Goal: Communication & Community: Participate in discussion

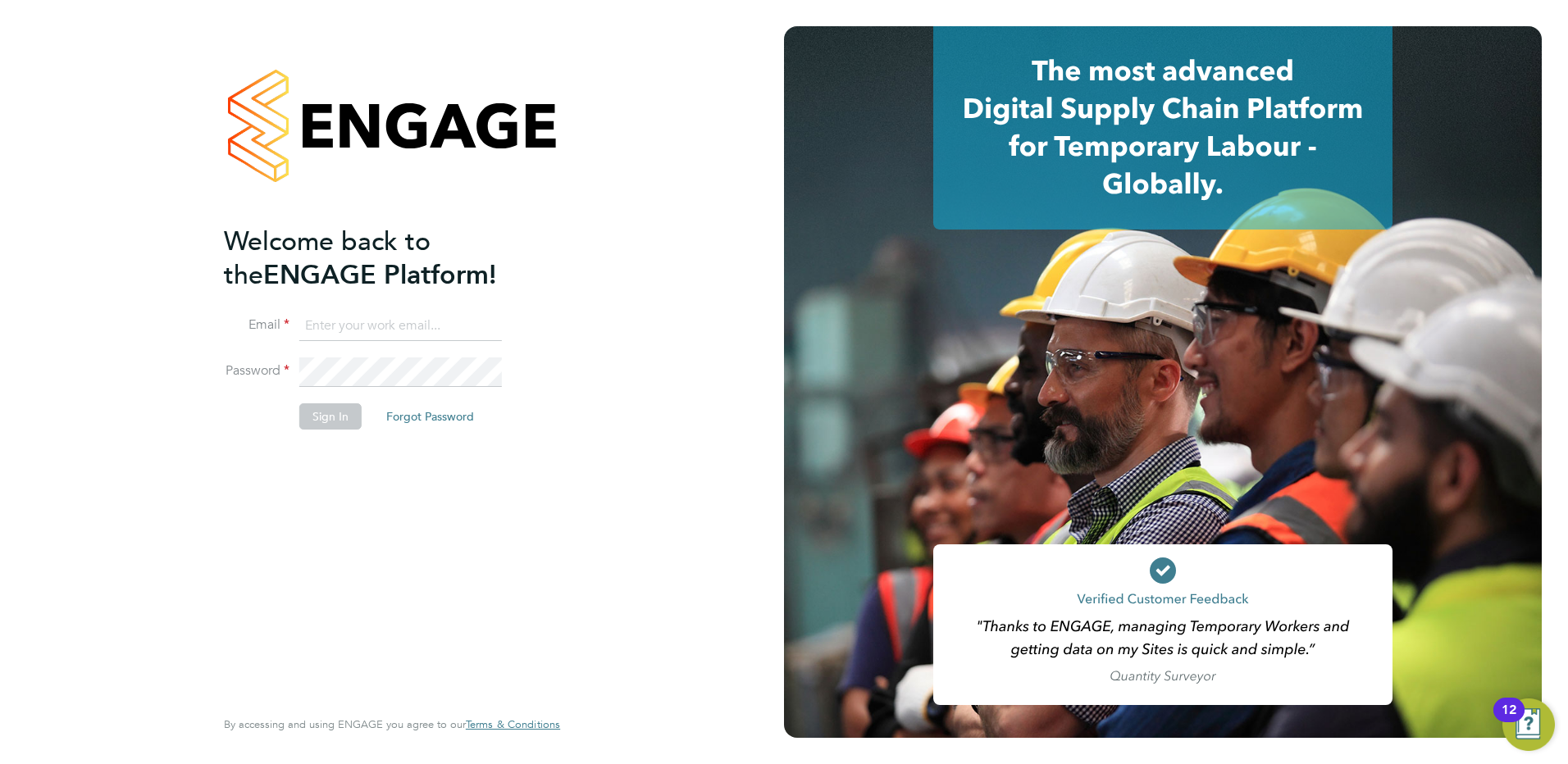
type input "Kerry.Cattle@ncclondon.ac.uk"
click at [348, 406] on button "Sign In" at bounding box center [331, 417] width 63 height 26
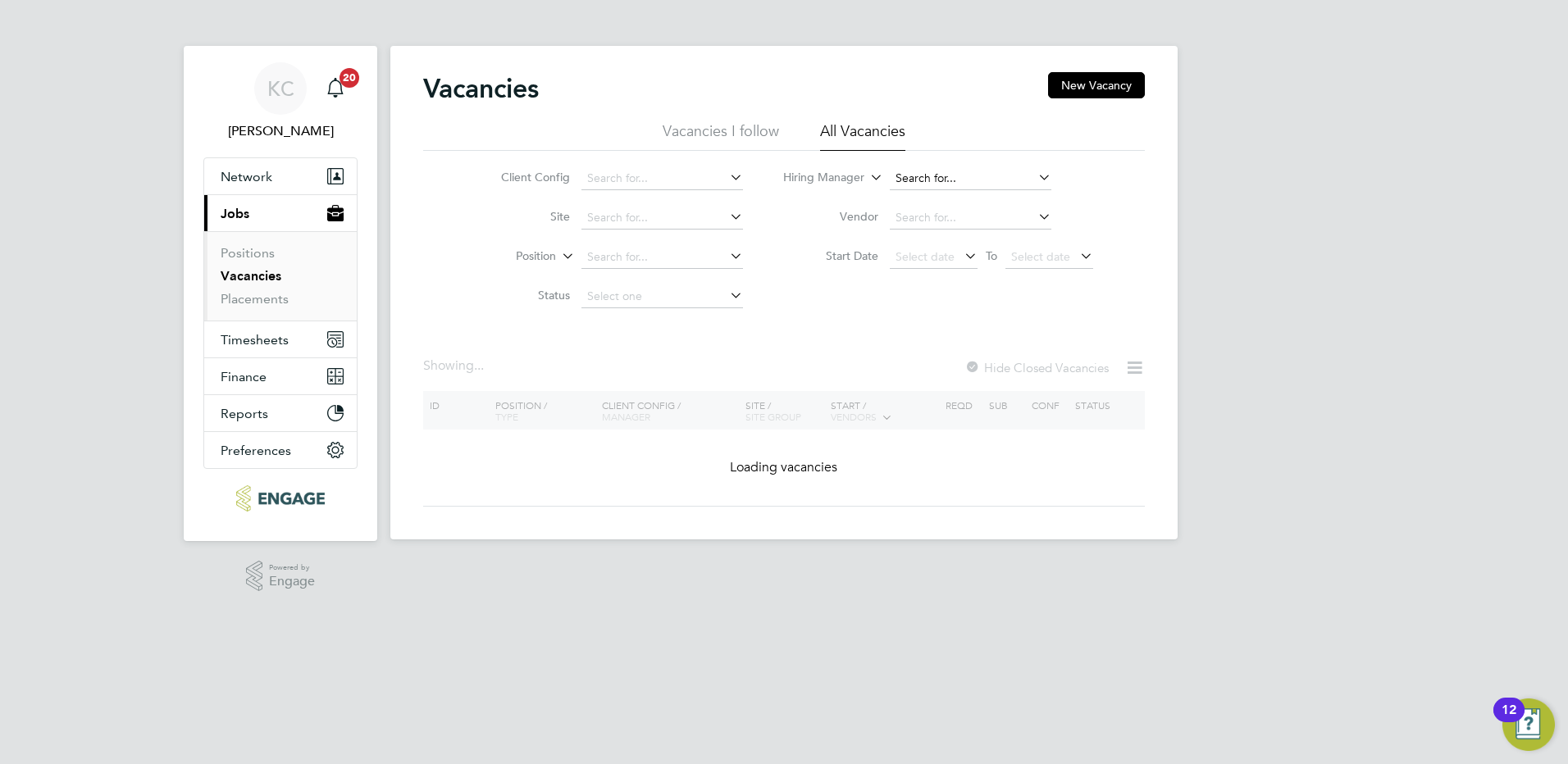
click at [1009, 175] on input at bounding box center [971, 178] width 161 height 23
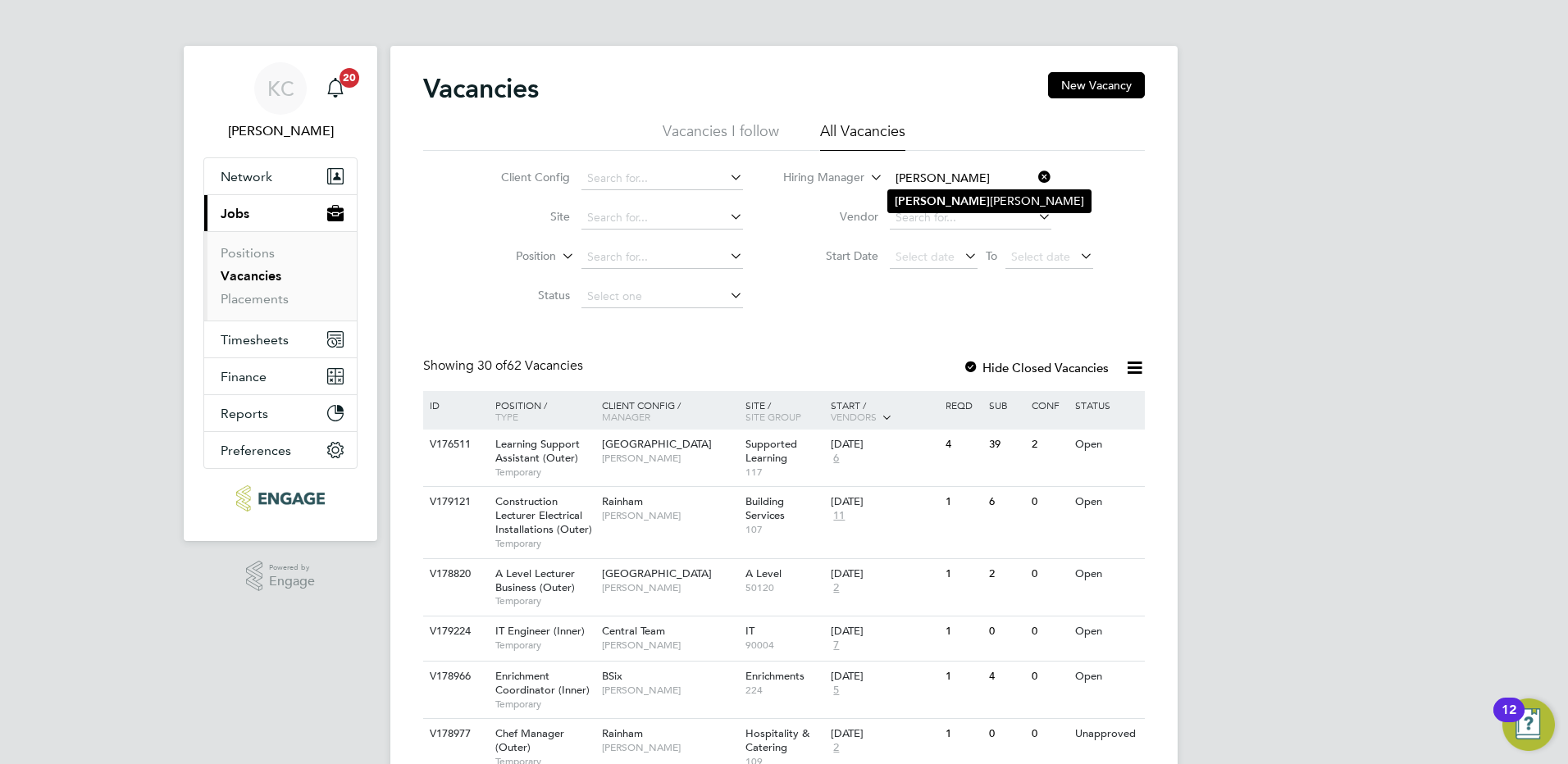
click at [965, 197] on li "[PERSON_NAME]" at bounding box center [990, 201] width 202 height 22
type input "[PERSON_NAME]"
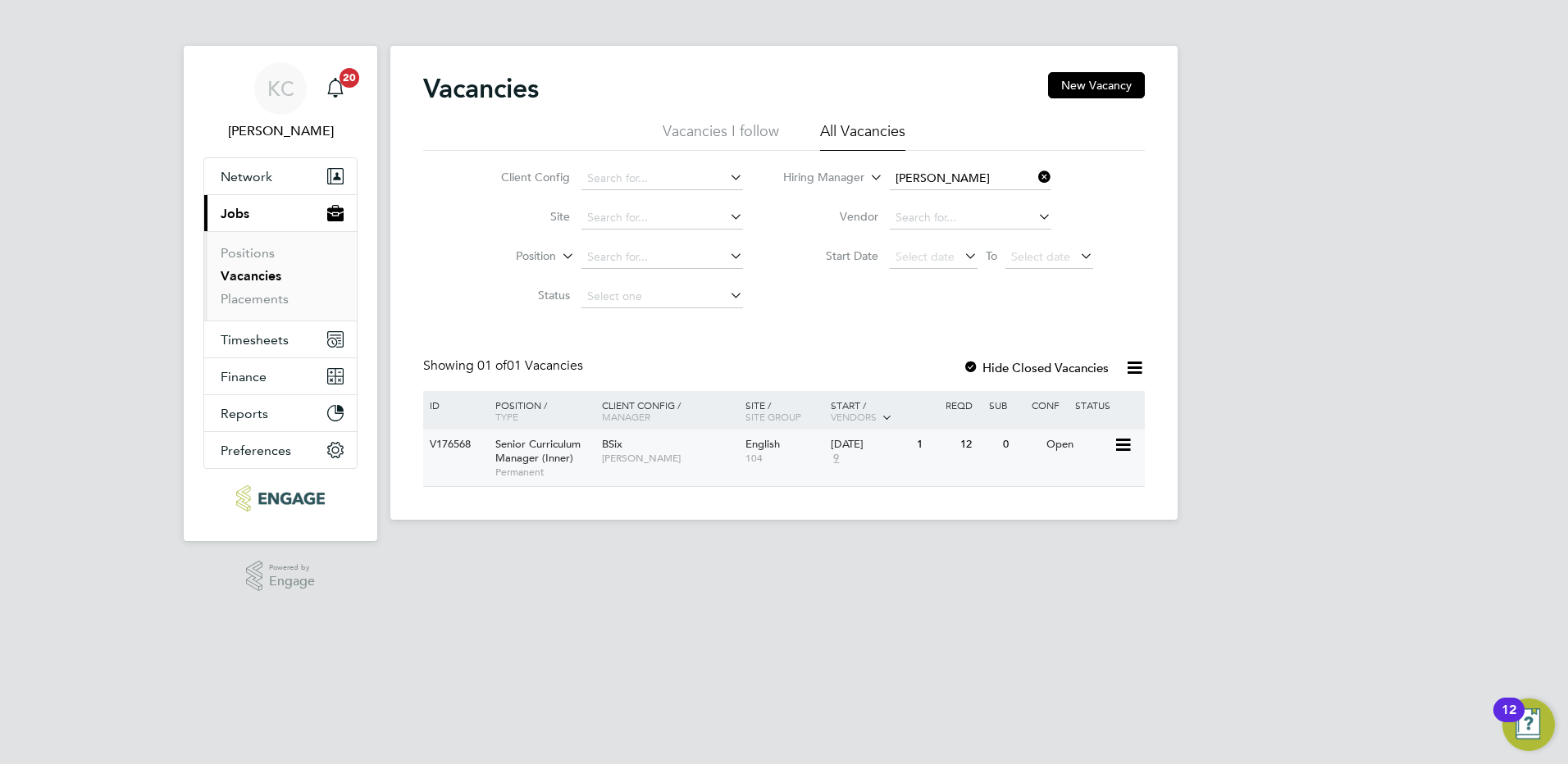
click at [614, 453] on span "[PERSON_NAME]" at bounding box center [670, 458] width 135 height 13
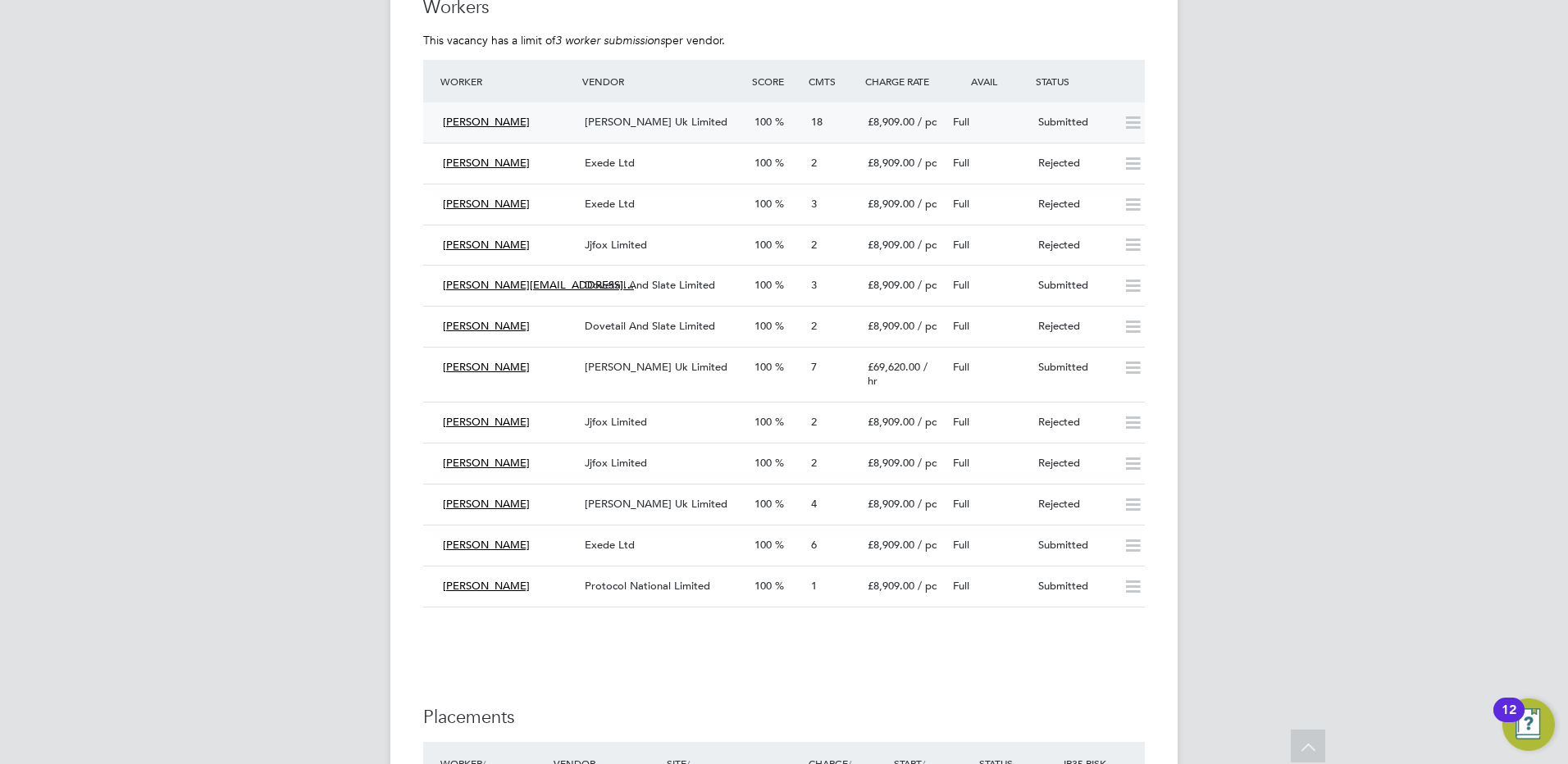
click at [701, 119] on div "Annie Dao Morgan Hunt Uk Limited 100 18 £8,909.00 / pc Full Submitted" at bounding box center [783, 123] width 721 height 40
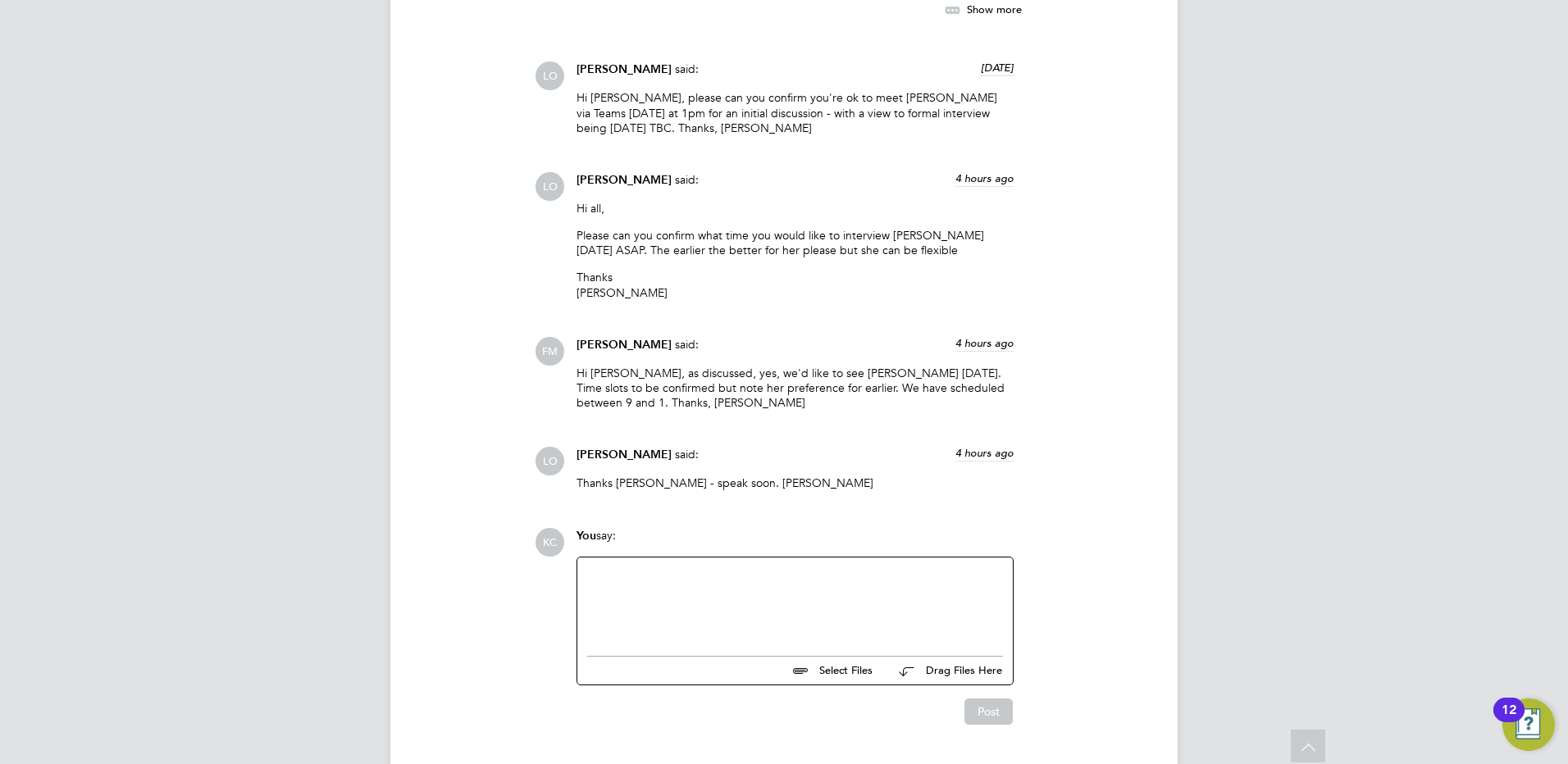
click at [773, 567] on div at bounding box center [795, 603] width 415 height 71
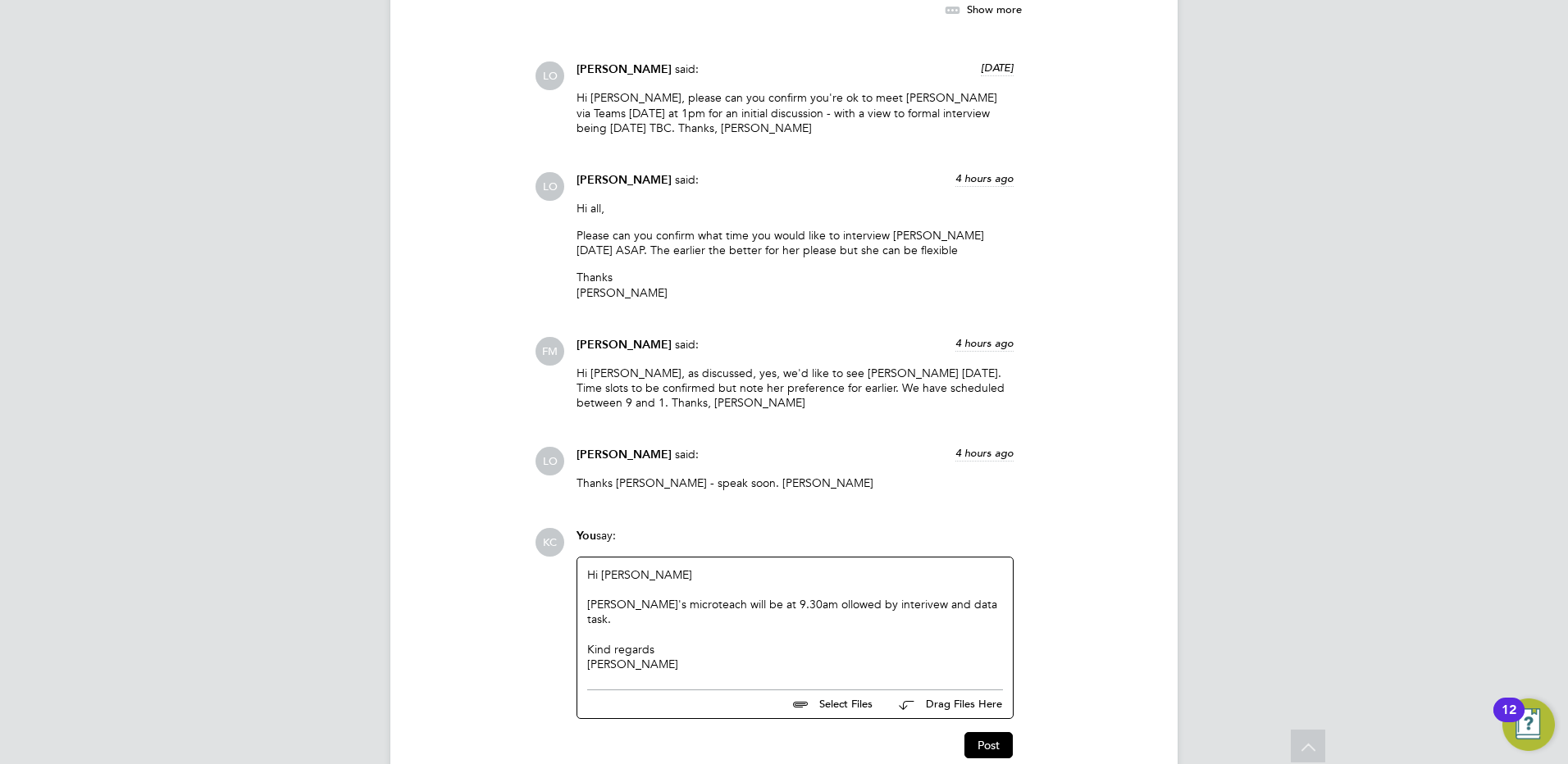
click at [775, 597] on div "Annie's microteach will be at 9.30am ollowed by interivew and data task." at bounding box center [795, 612] width 415 height 30
drag, startPoint x: 847, startPoint y: 560, endPoint x: 907, endPoint y: 299, distance: 267.8
click at [907, 337] on div "Fiona Matthews said: 4 hours ago" at bounding box center [795, 351] width 437 height 29
click at [838, 627] on div at bounding box center [795, 634] width 415 height 15
click at [977, 732] on button "Post" at bounding box center [988, 745] width 49 height 26
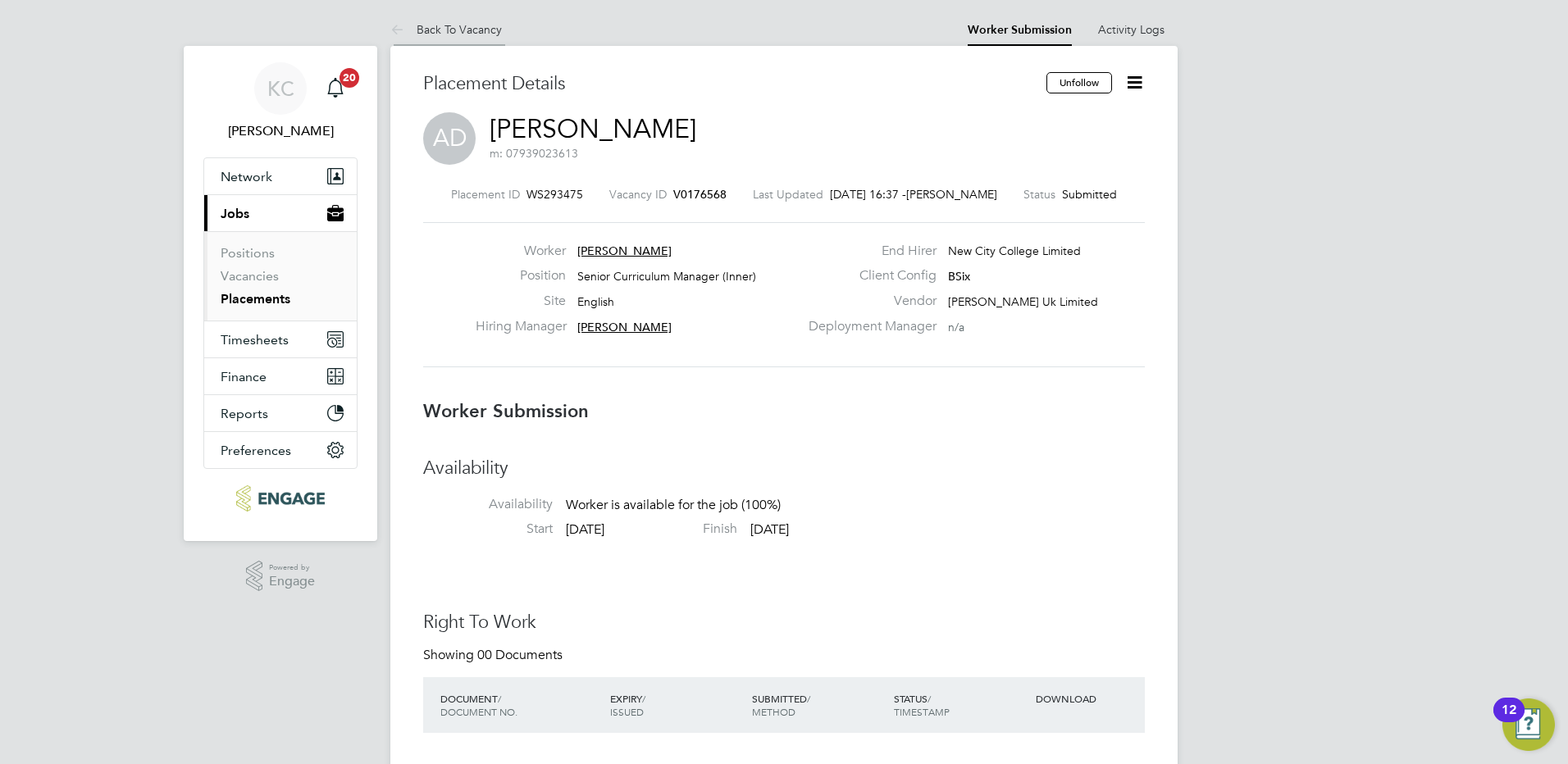
click at [452, 33] on link "Back To Vacancy" at bounding box center [447, 30] width 112 height 15
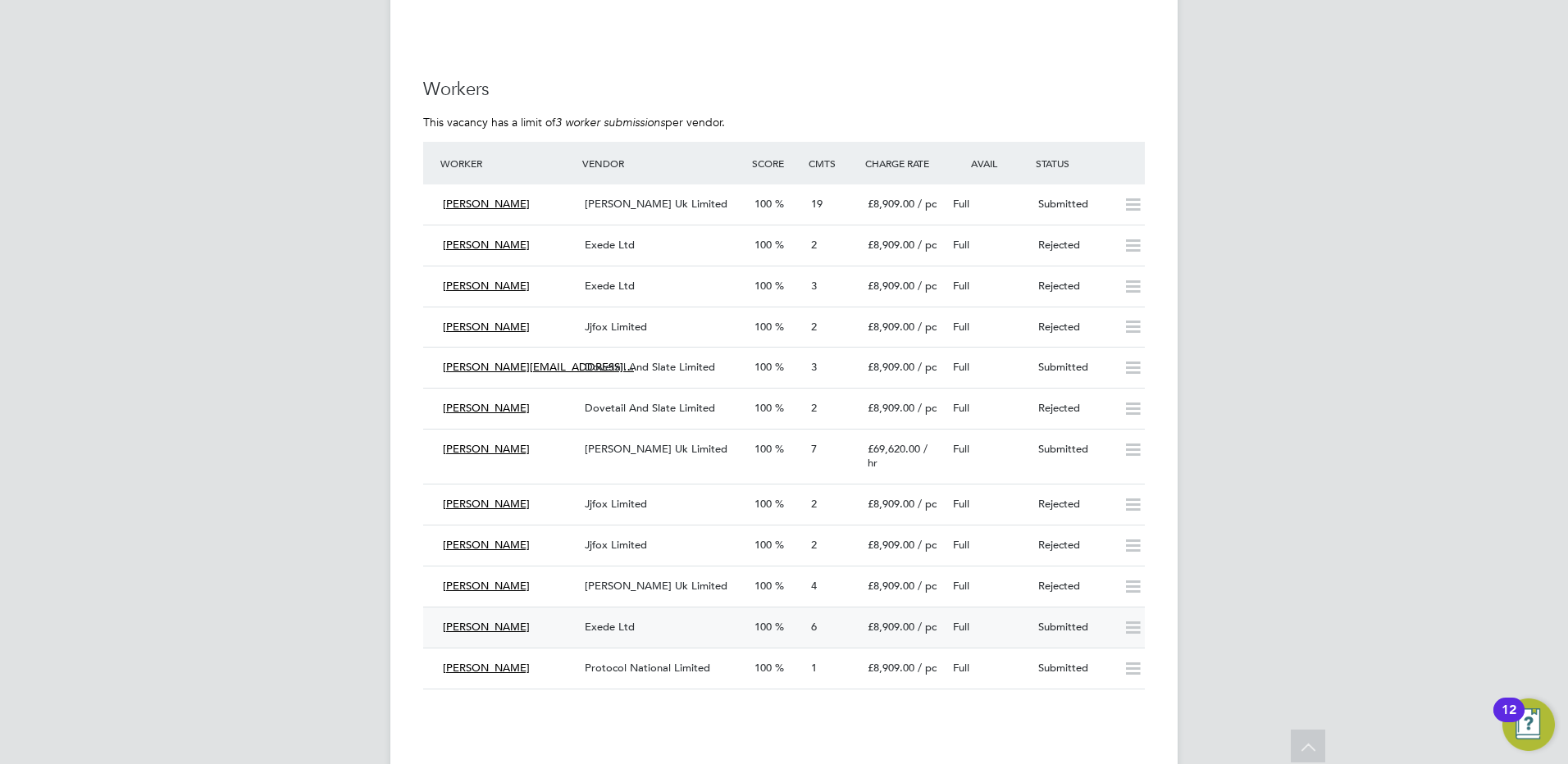
click at [670, 614] on div "Exede Ltd" at bounding box center [663, 627] width 169 height 27
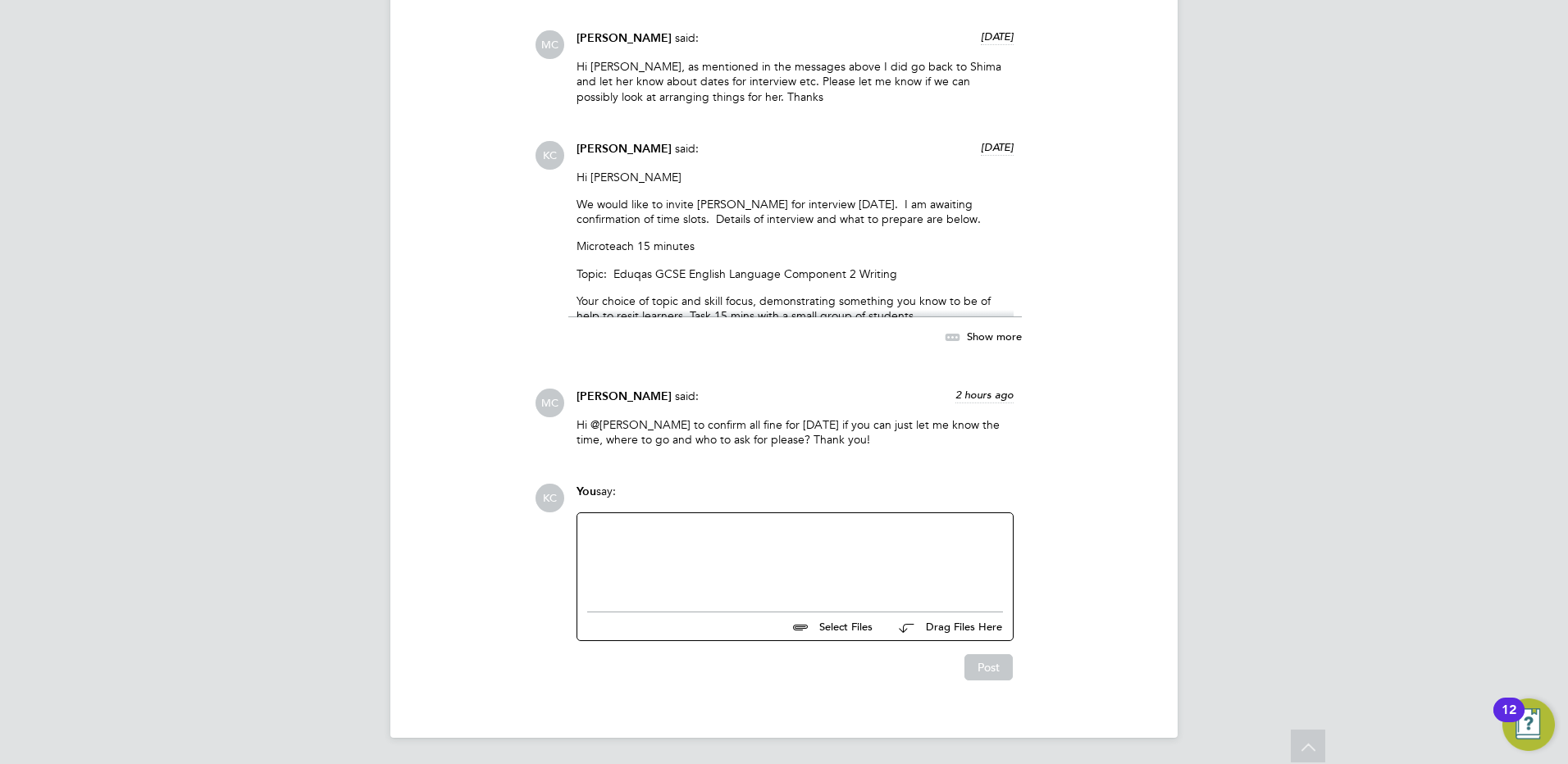
click at [706, 543] on div at bounding box center [795, 558] width 415 height 71
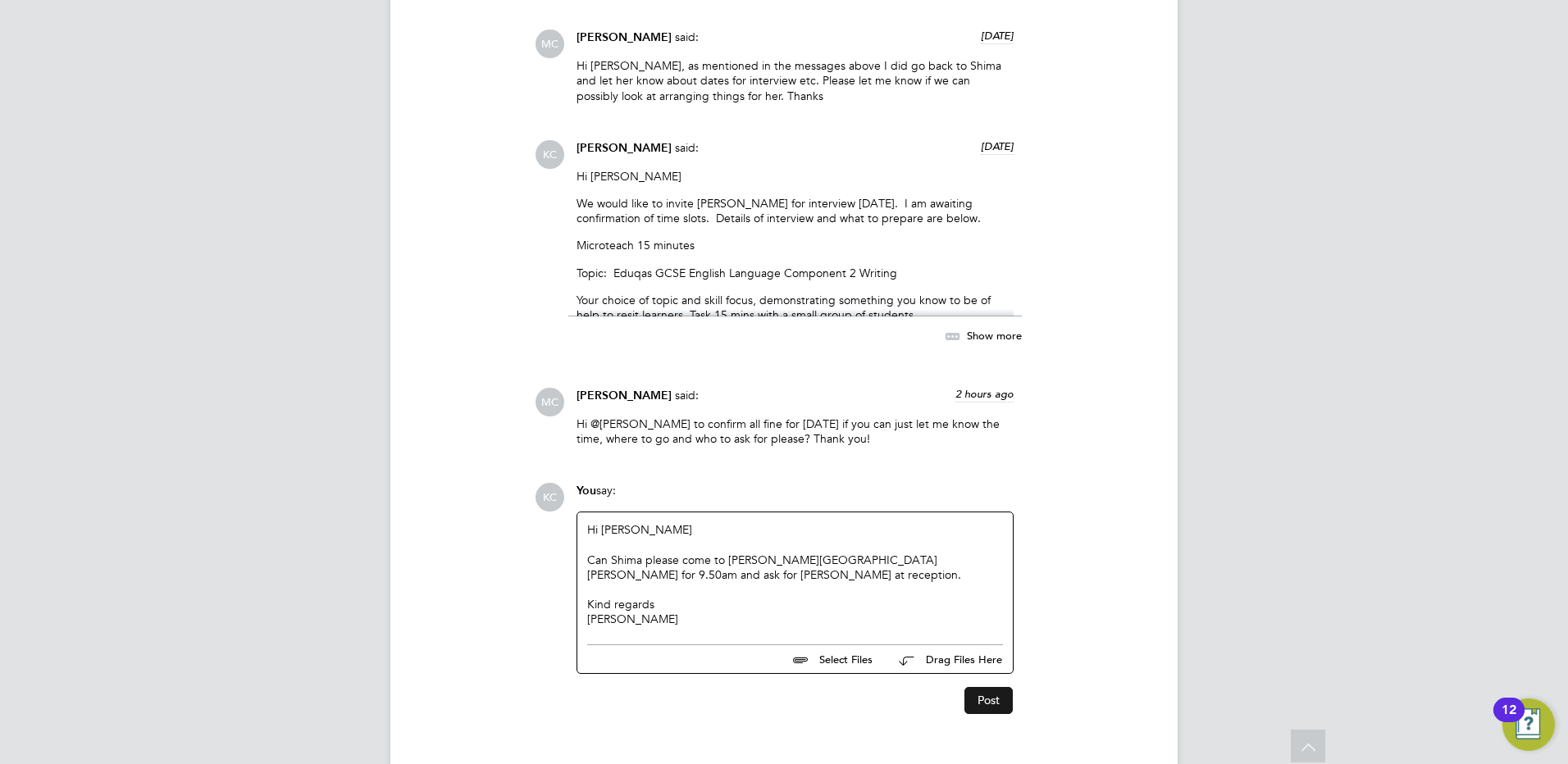
click at [996, 697] on button "Post" at bounding box center [988, 700] width 49 height 26
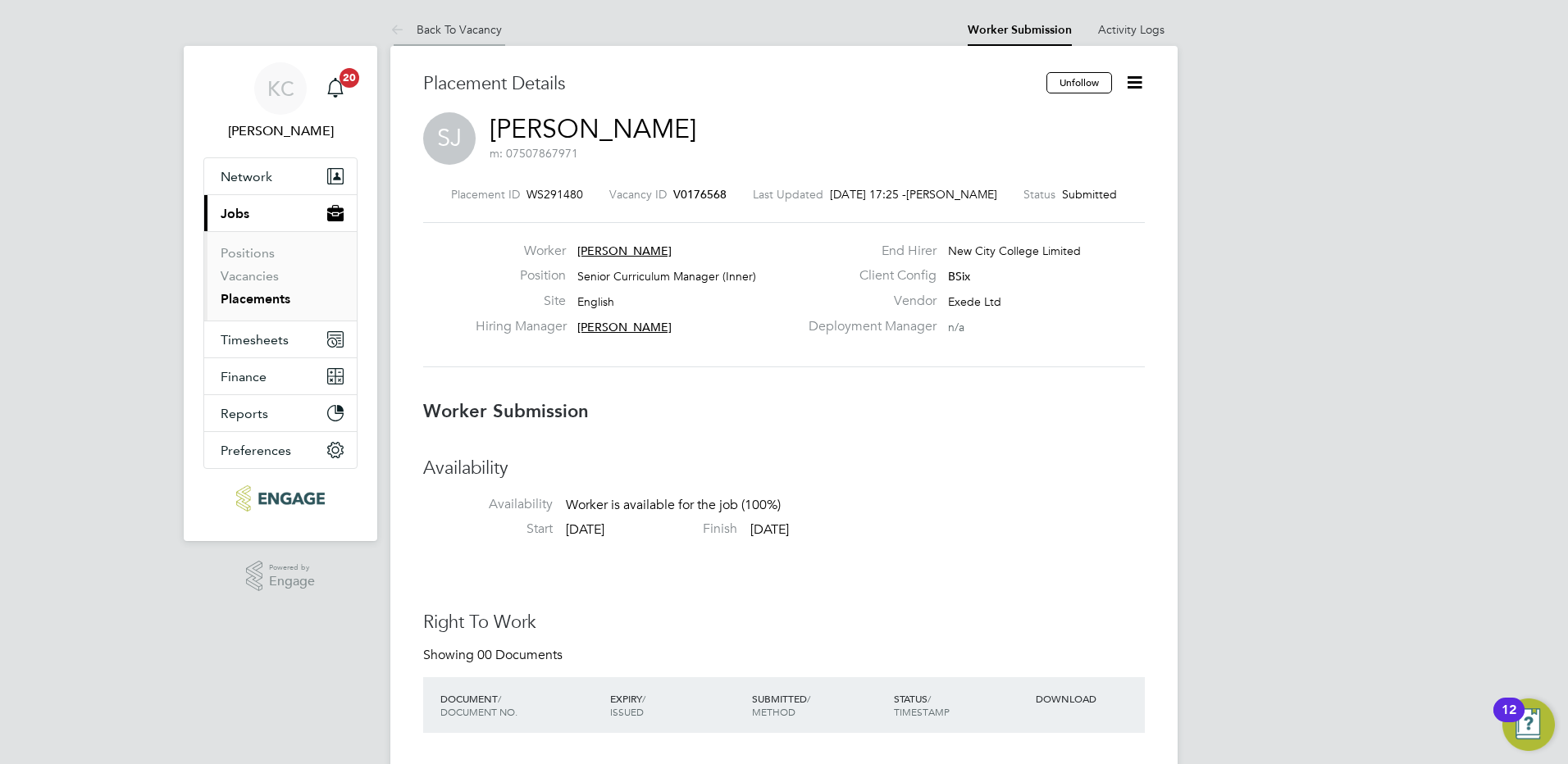
click at [457, 29] on link "Back To Vacancy" at bounding box center [447, 30] width 112 height 15
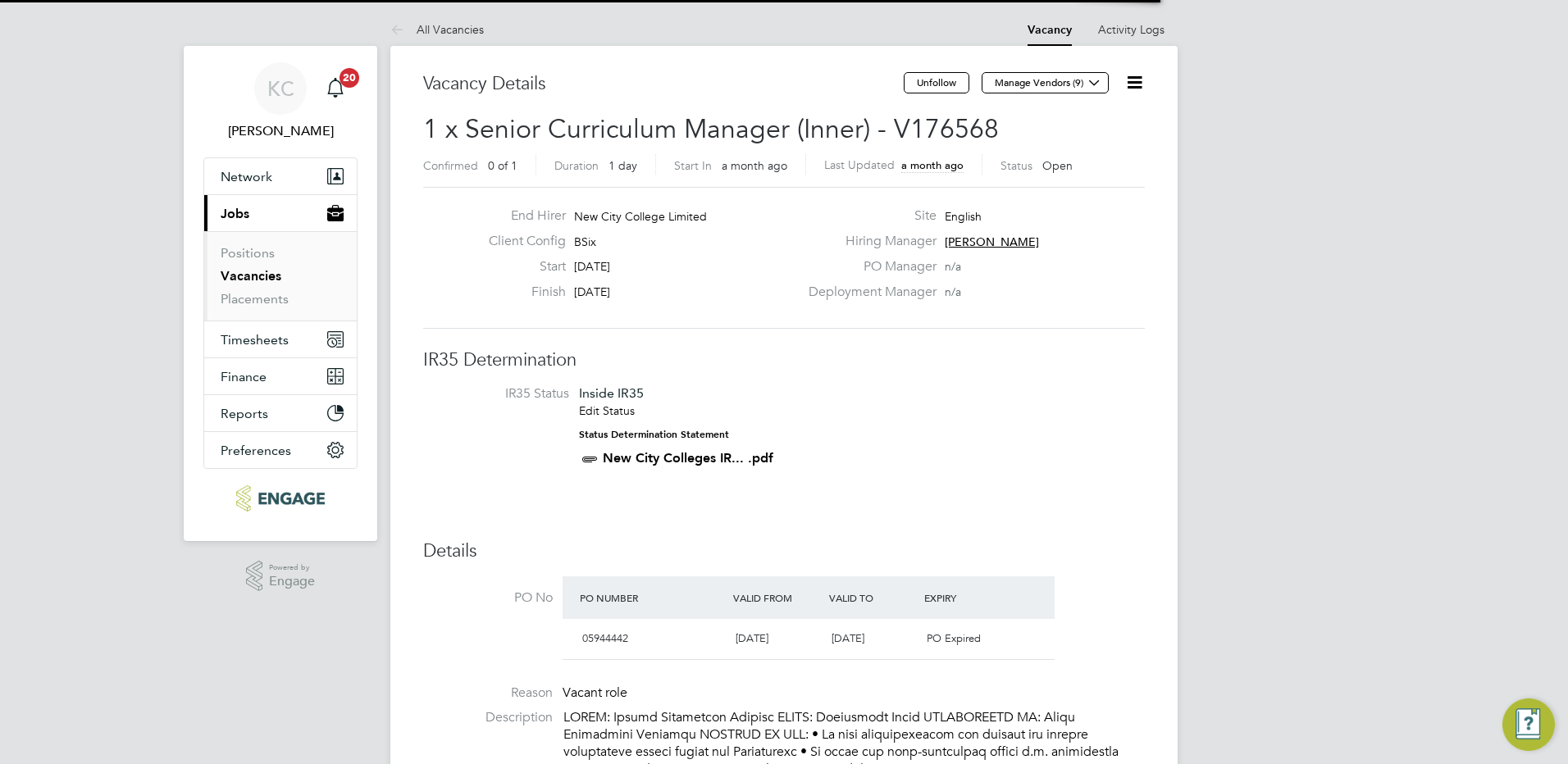
scroll to position [28, 154]
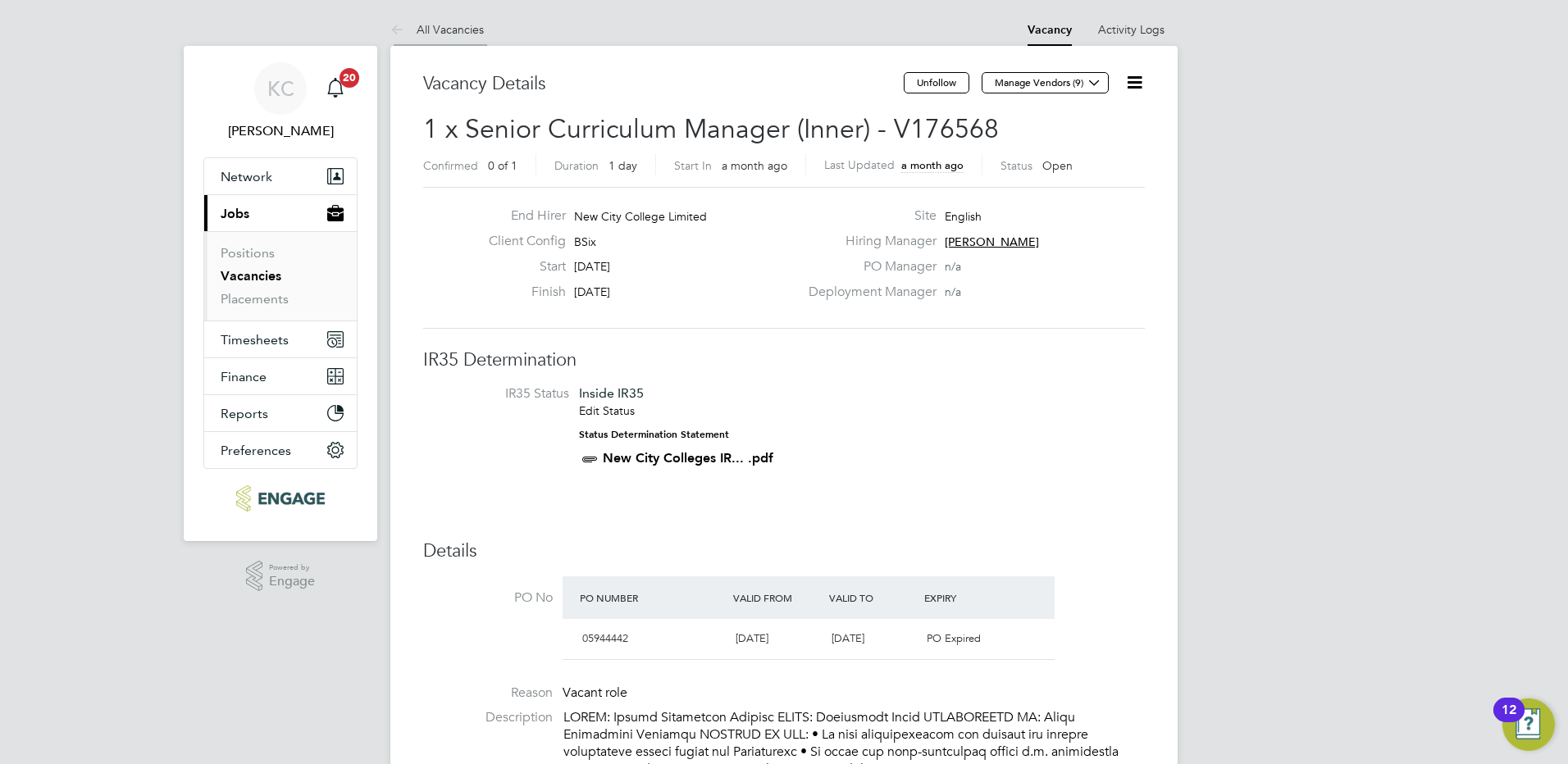
click at [457, 35] on link "All Vacancies" at bounding box center [438, 30] width 94 height 15
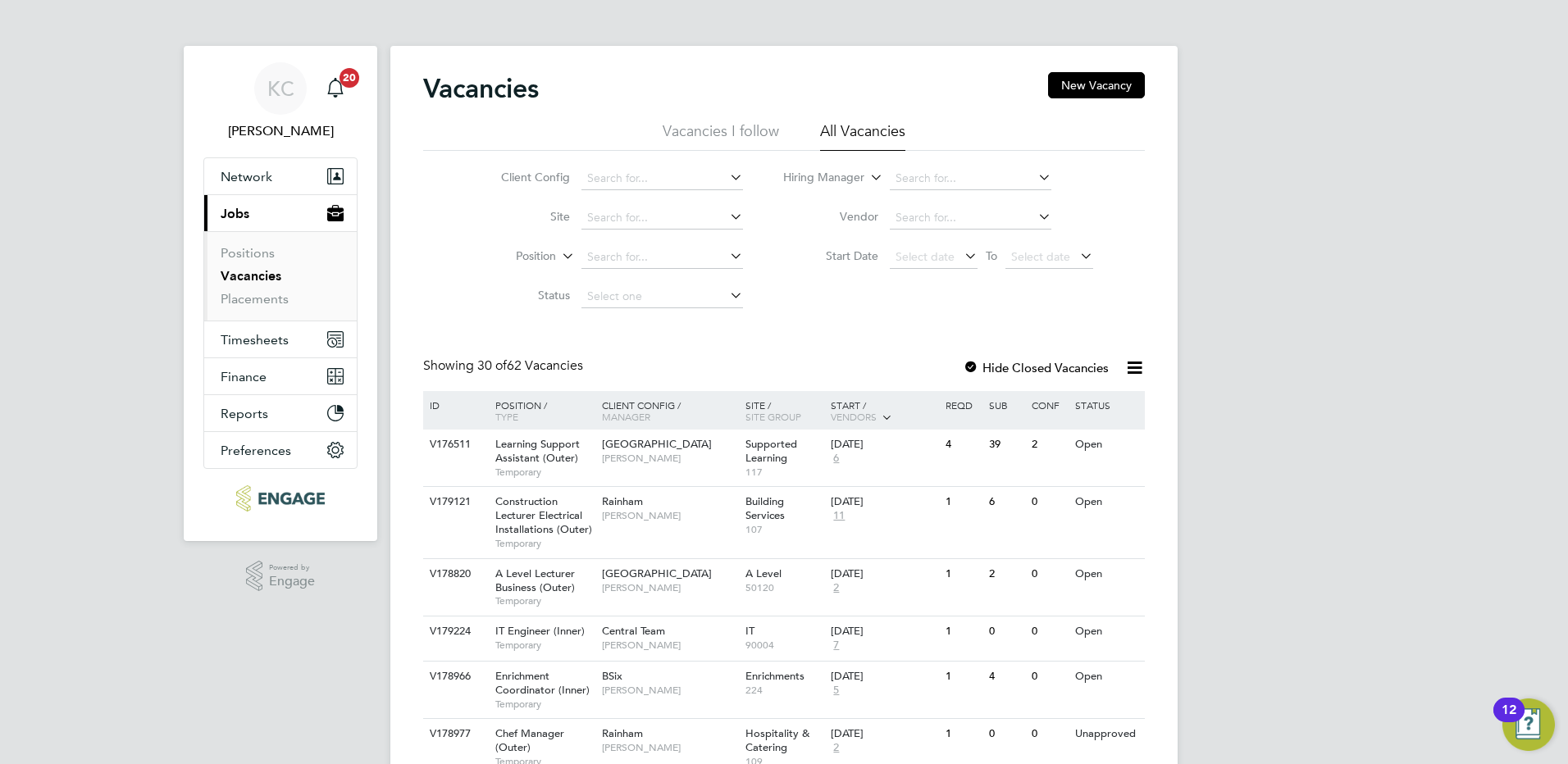
click at [851, 133] on li "All Vacancies" at bounding box center [863, 137] width 86 height 30
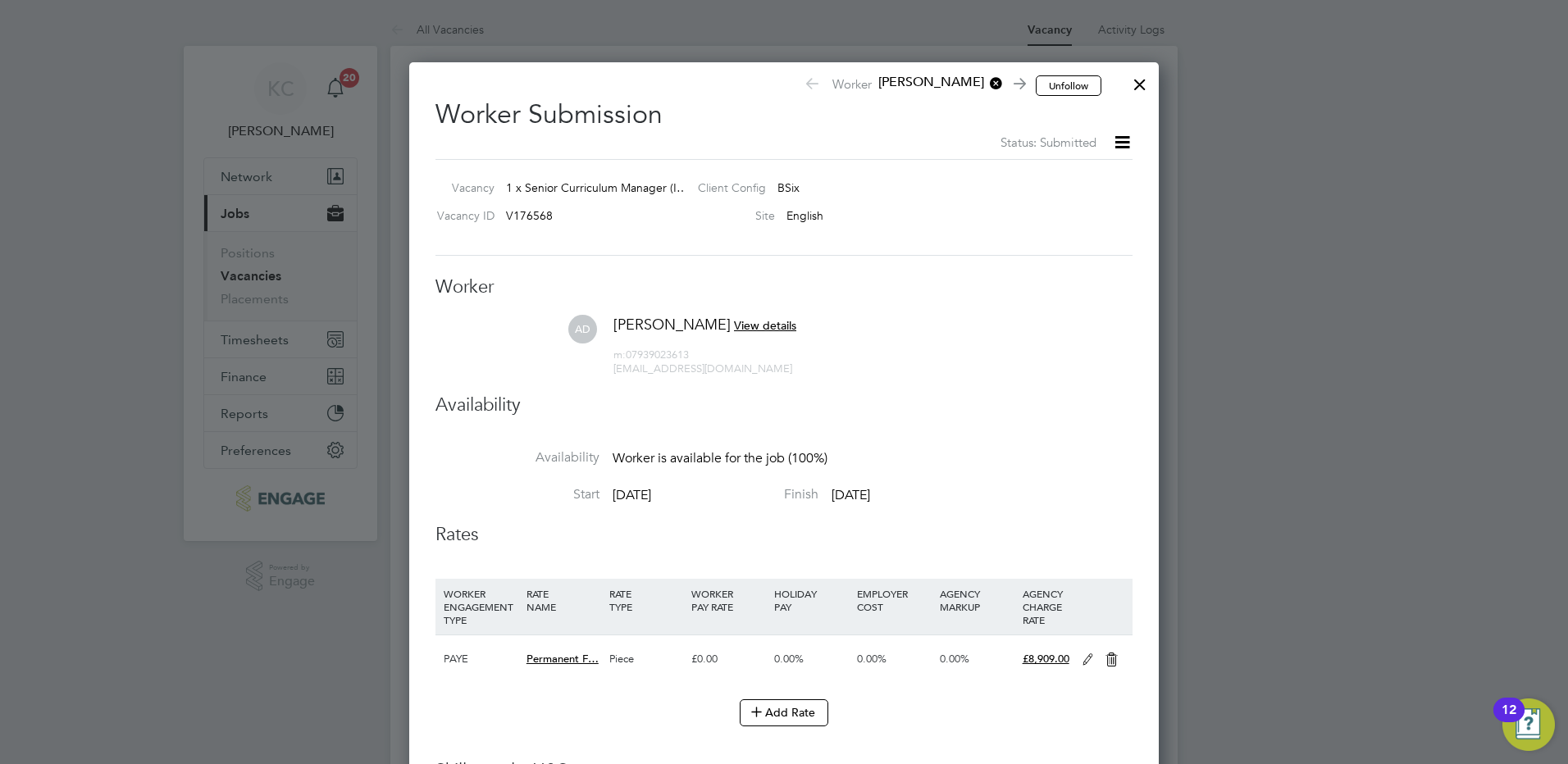
click at [1138, 84] on div at bounding box center [1140, 81] width 30 height 30
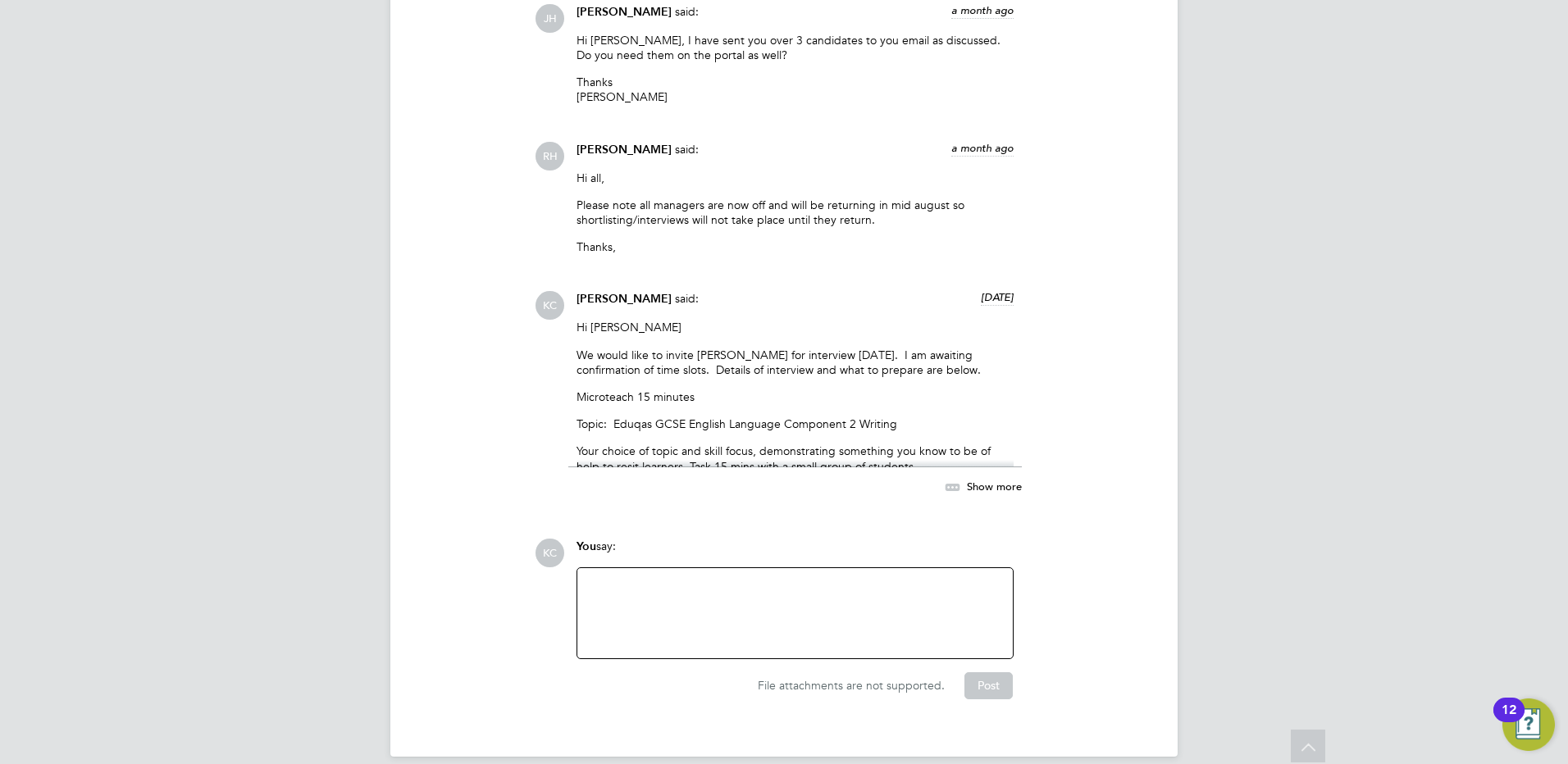
click at [839, 578] on div at bounding box center [795, 614] width 415 height 71
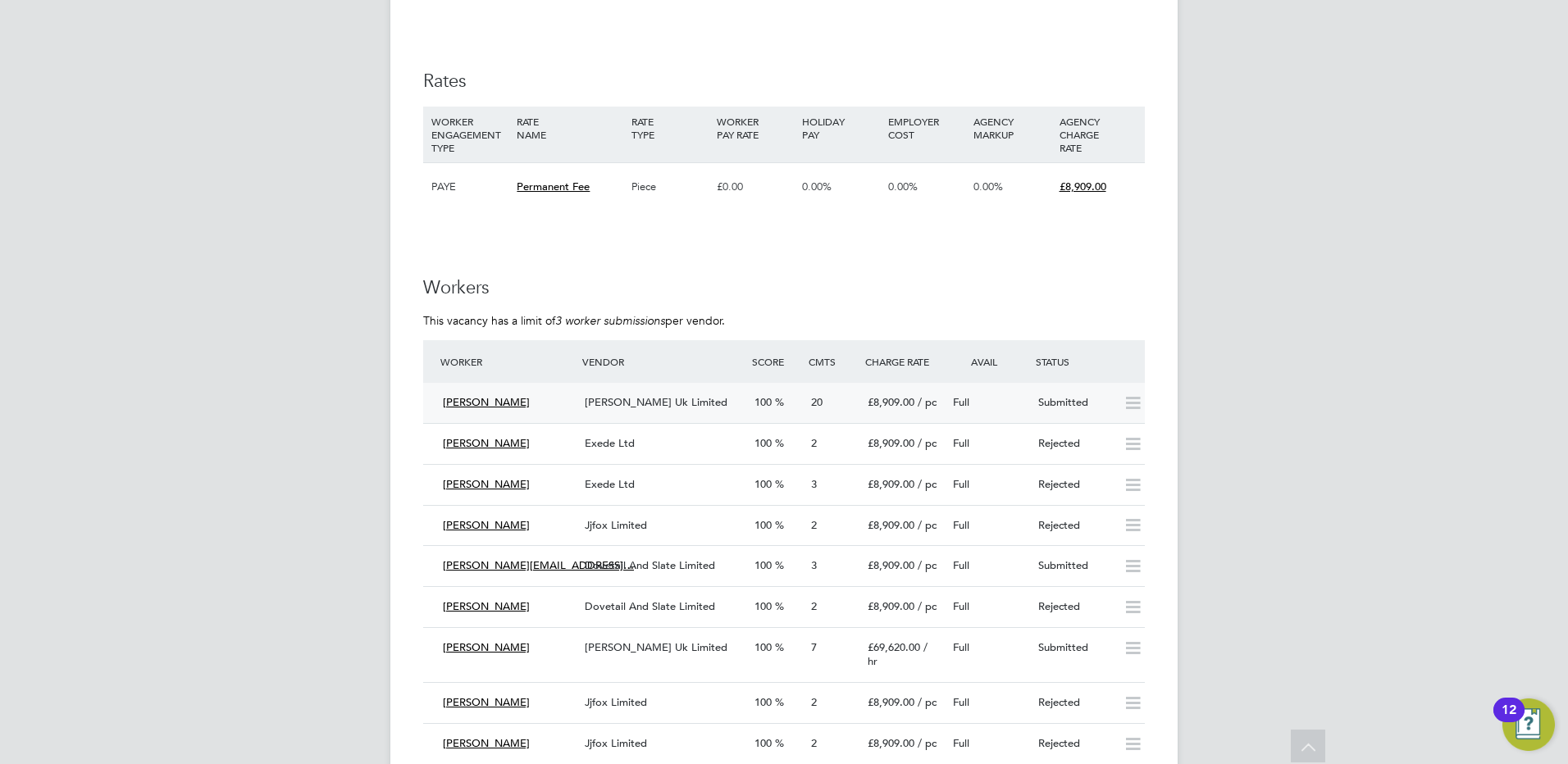
click at [639, 396] on span "Morgan Hunt Uk Limited" at bounding box center [656, 402] width 142 height 14
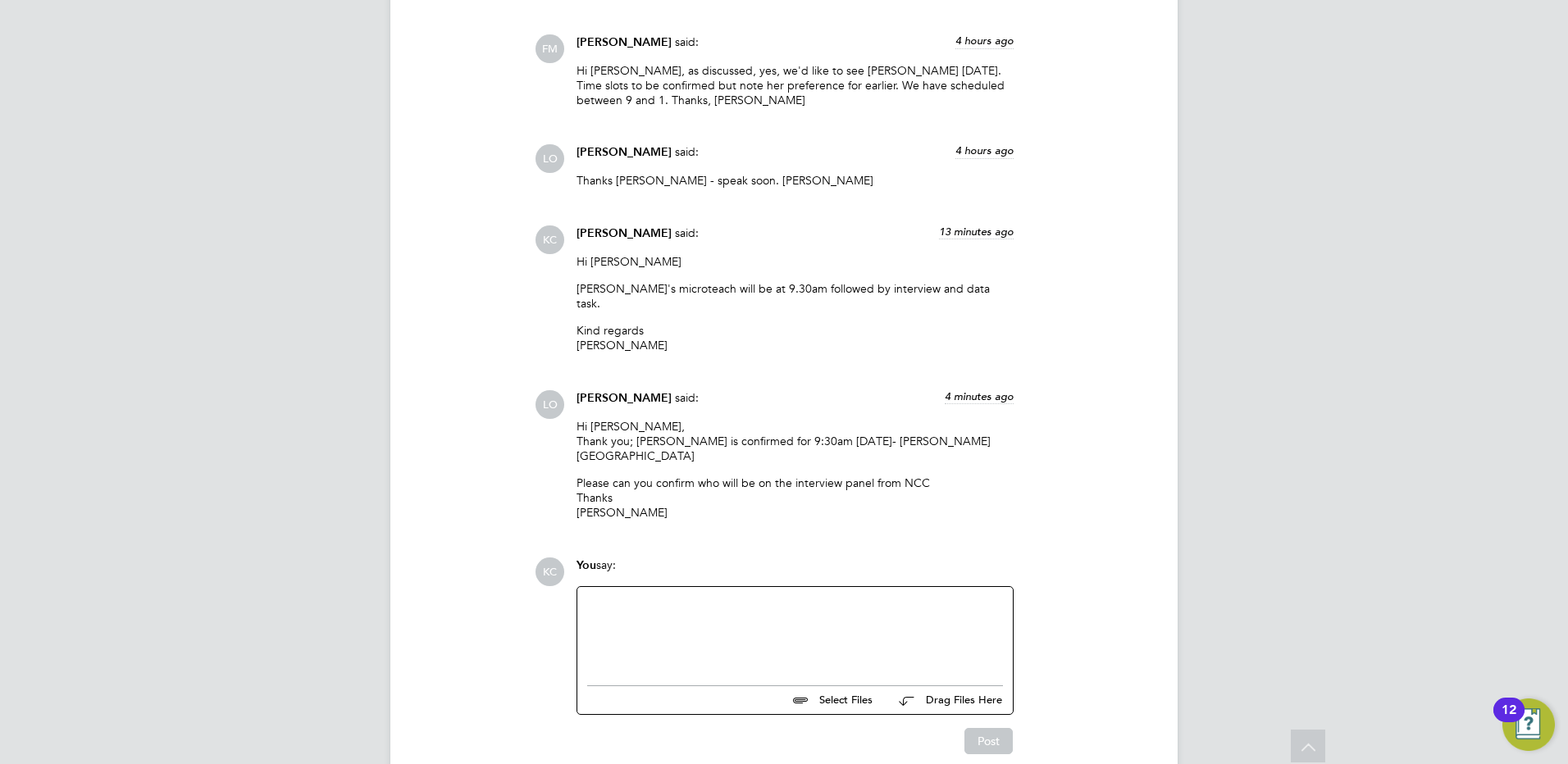
click at [749, 597] on div at bounding box center [795, 632] width 415 height 71
click at [994, 728] on button "Post" at bounding box center [988, 741] width 49 height 26
